Goal: Task Accomplishment & Management: Use online tool/utility

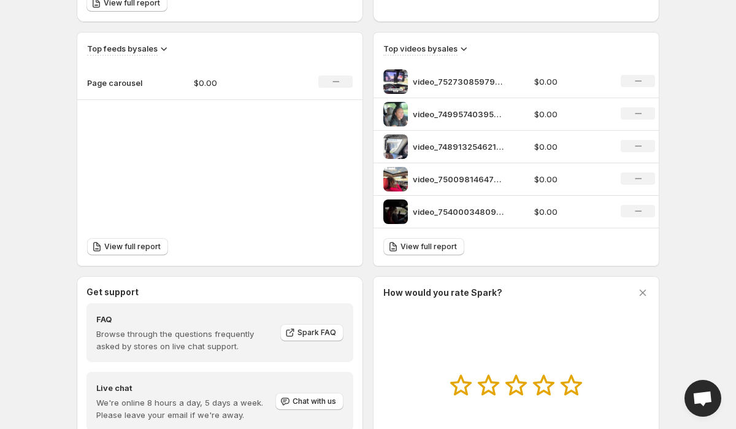
scroll to position [511, 0]
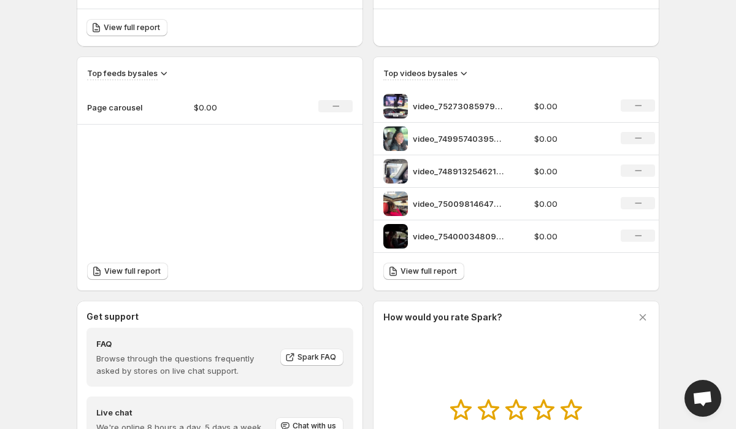
scroll to position [378, 0]
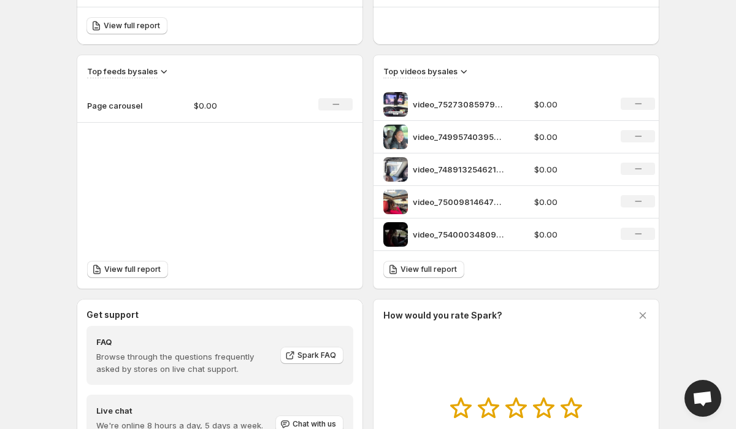
click at [124, 104] on p "Page carousel" at bounding box center [117, 105] width 61 height 12
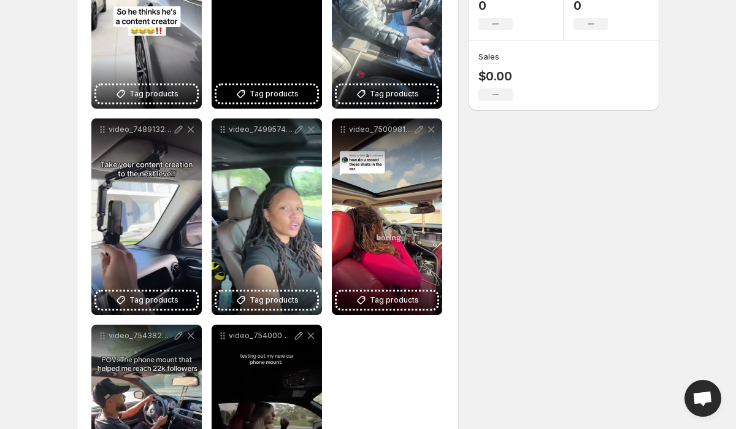
scroll to position [302, 0]
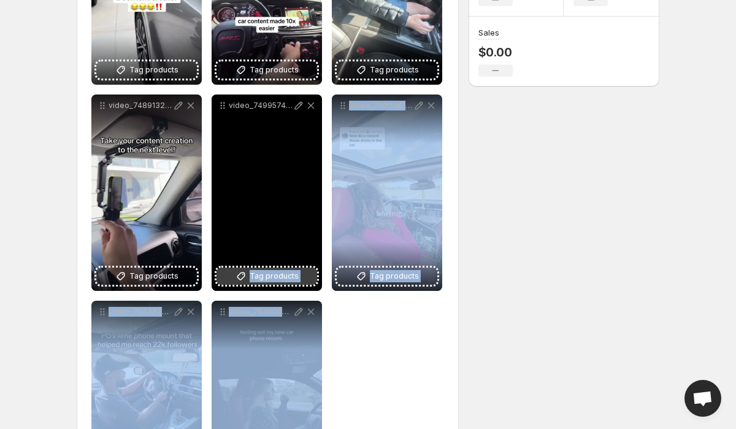
drag, startPoint x: 261, startPoint y: 349, endPoint x: 229, endPoint y: 272, distance: 83.9
click at [229, 272] on div "**********" at bounding box center [267, 192] width 353 height 608
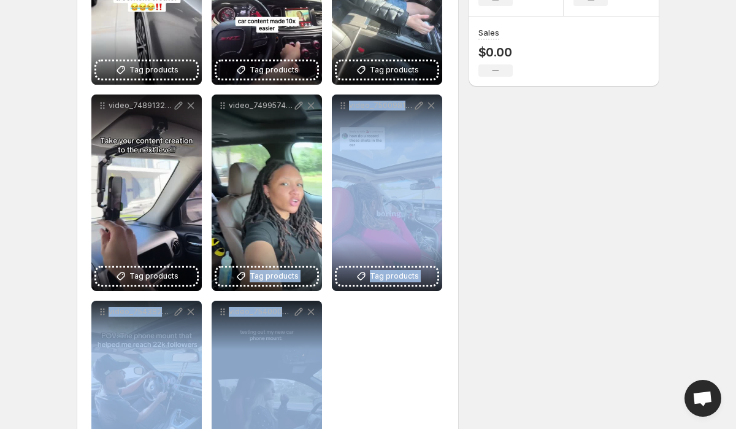
click at [343, 340] on div "**********" at bounding box center [267, 192] width 353 height 608
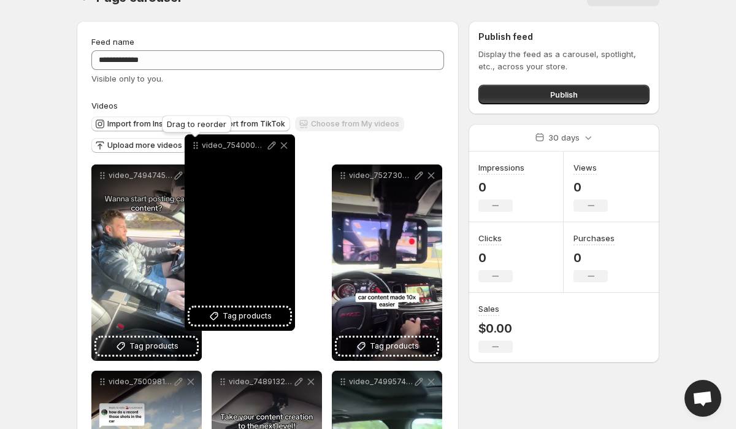
scroll to position [8, 0]
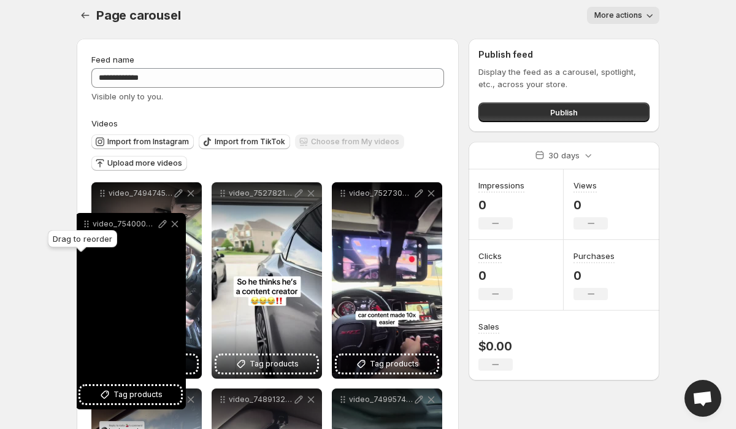
drag, startPoint x: 223, startPoint y: 216, endPoint x: 86, endPoint y: 227, distance: 136.5
click at [86, 227] on icon at bounding box center [86, 224] width 12 height 12
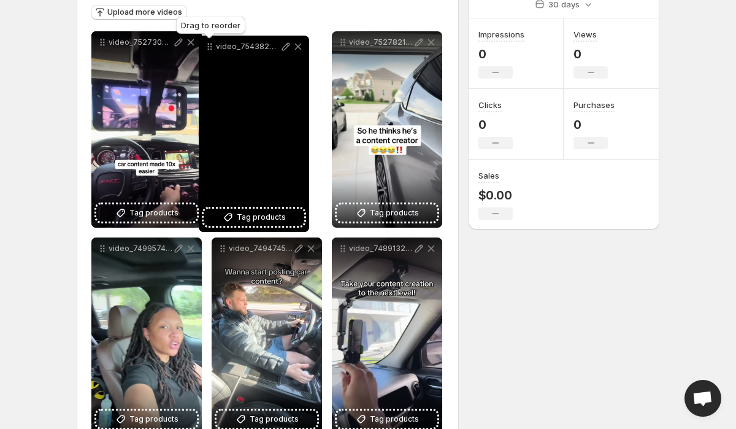
scroll to position [132, 0]
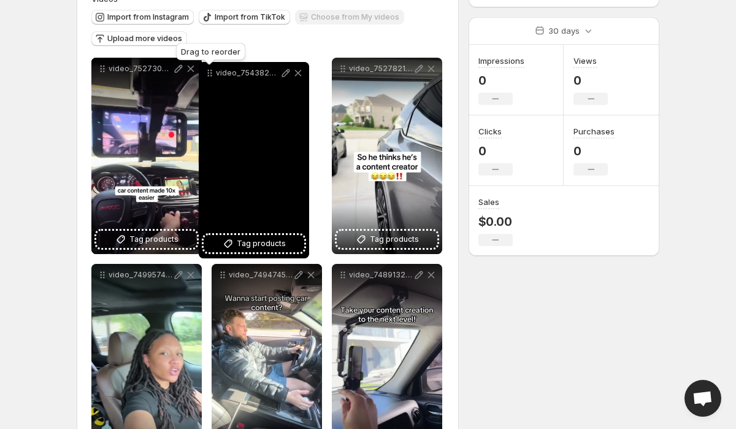
drag, startPoint x: 222, startPoint y: 305, endPoint x: 210, endPoint y: 63, distance: 242.5
click at [210, 67] on icon at bounding box center [210, 73] width 12 height 12
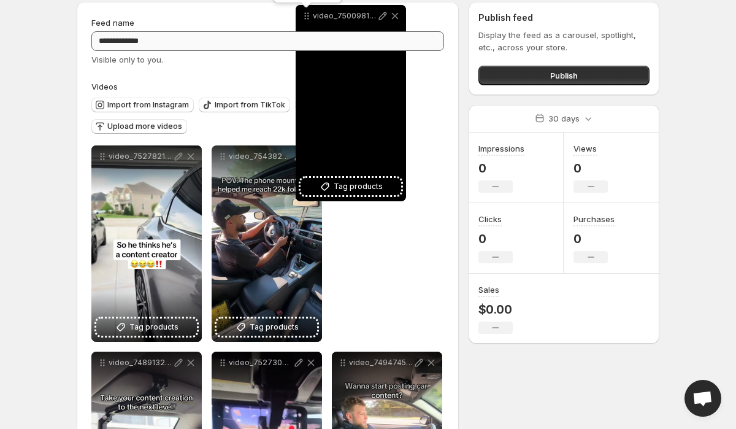
scroll to position [0, 0]
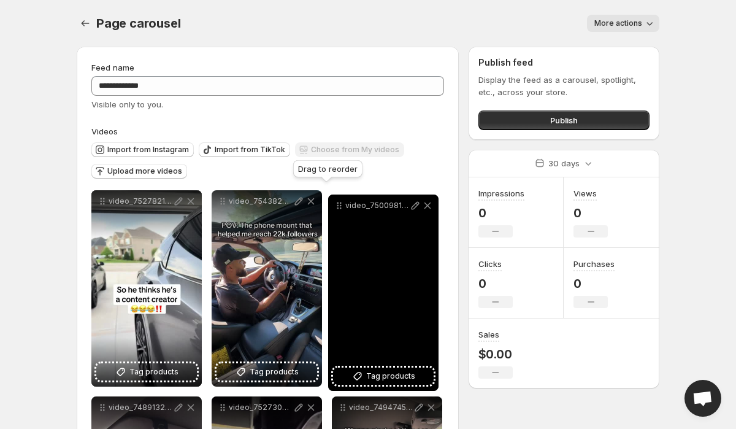
drag, startPoint x: 224, startPoint y: 216, endPoint x: 341, endPoint y: 209, distance: 117.3
click at [341, 209] on icon at bounding box center [341, 208] width 2 height 2
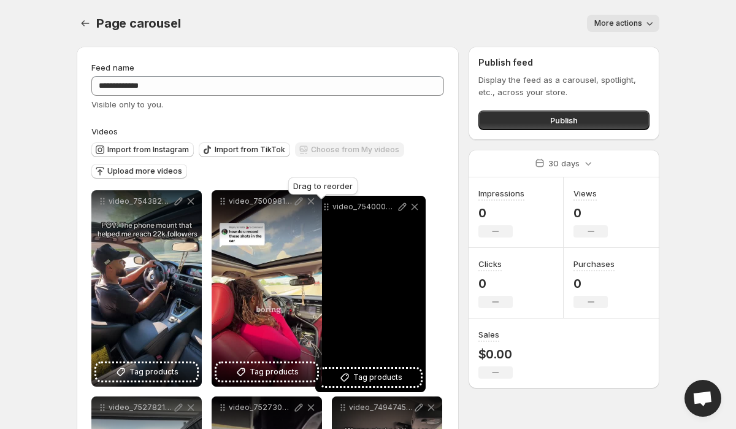
drag, startPoint x: 104, startPoint y: 202, endPoint x: 332, endPoint y: 207, distance: 228.7
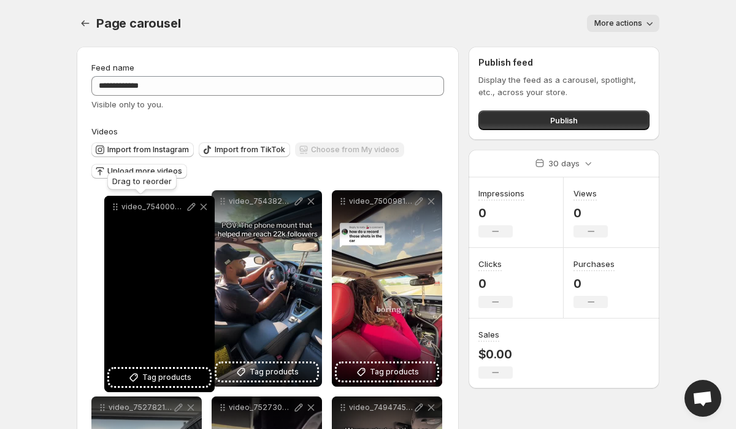
drag, startPoint x: 343, startPoint y: 199, endPoint x: 112, endPoint y: 206, distance: 230.6
click at [112, 206] on icon at bounding box center [115, 206] width 12 height 12
